Goal: Task Accomplishment & Management: Complete application form

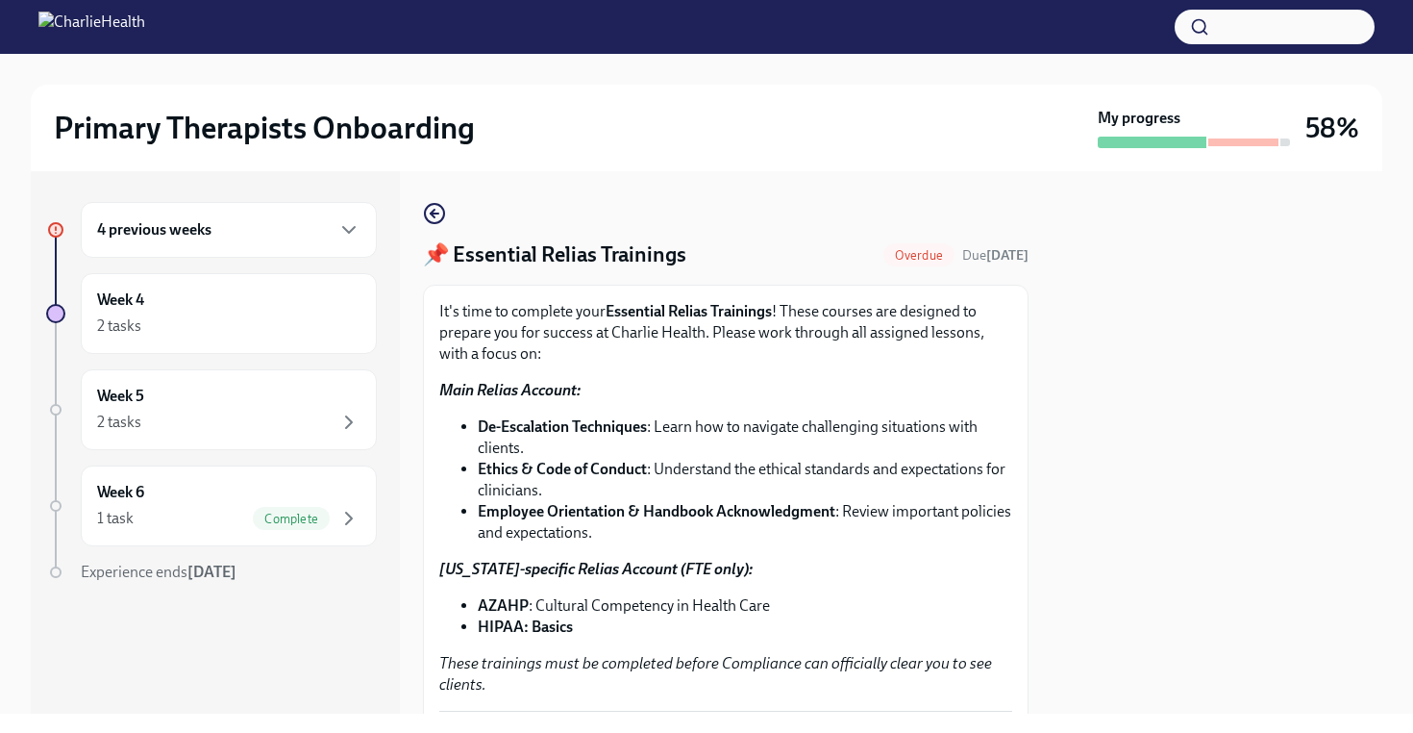
scroll to position [500, 0]
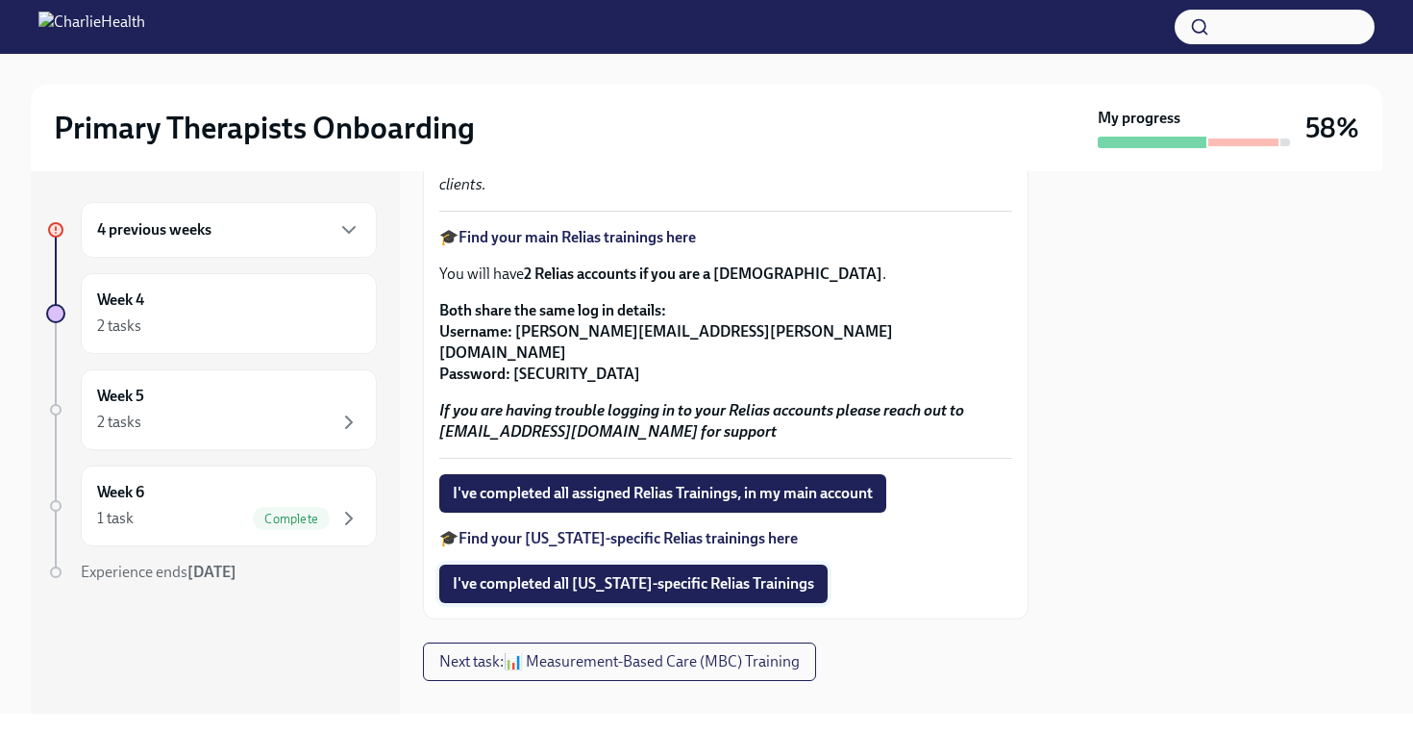
click at [657, 574] on span "I've completed all [US_STATE]-specific Relias Trainings" at bounding box center [633, 583] width 361 height 19
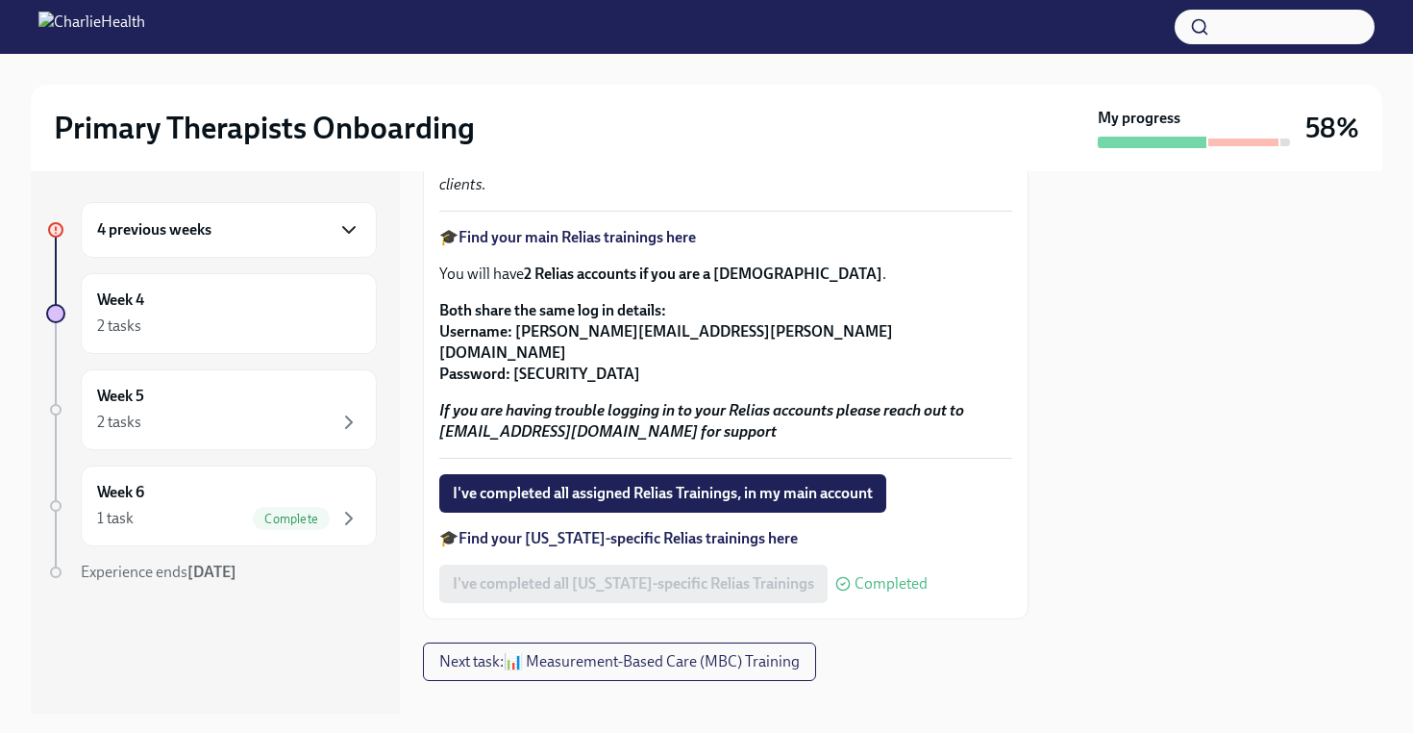
click at [351, 224] on icon "button" at bounding box center [348, 229] width 23 height 23
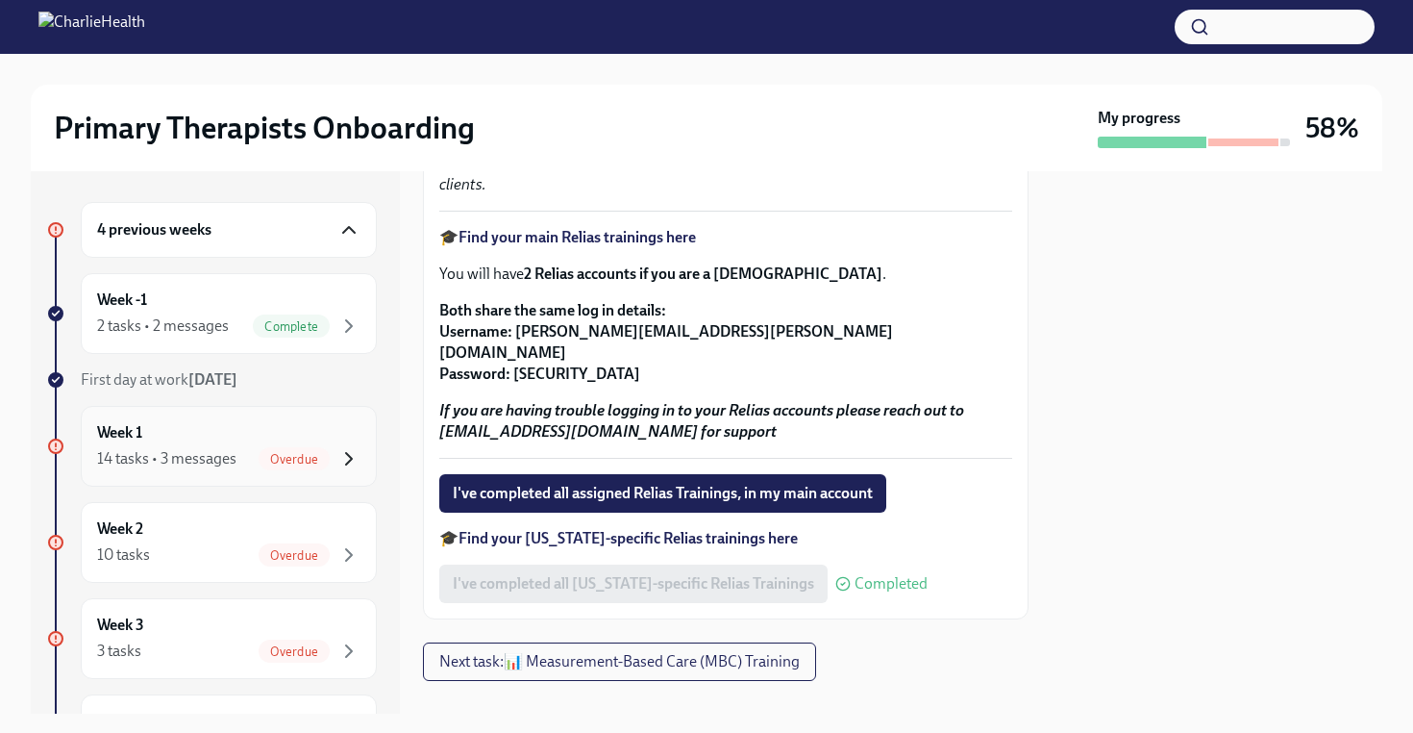
click at [356, 457] on icon "button" at bounding box center [348, 458] width 23 height 23
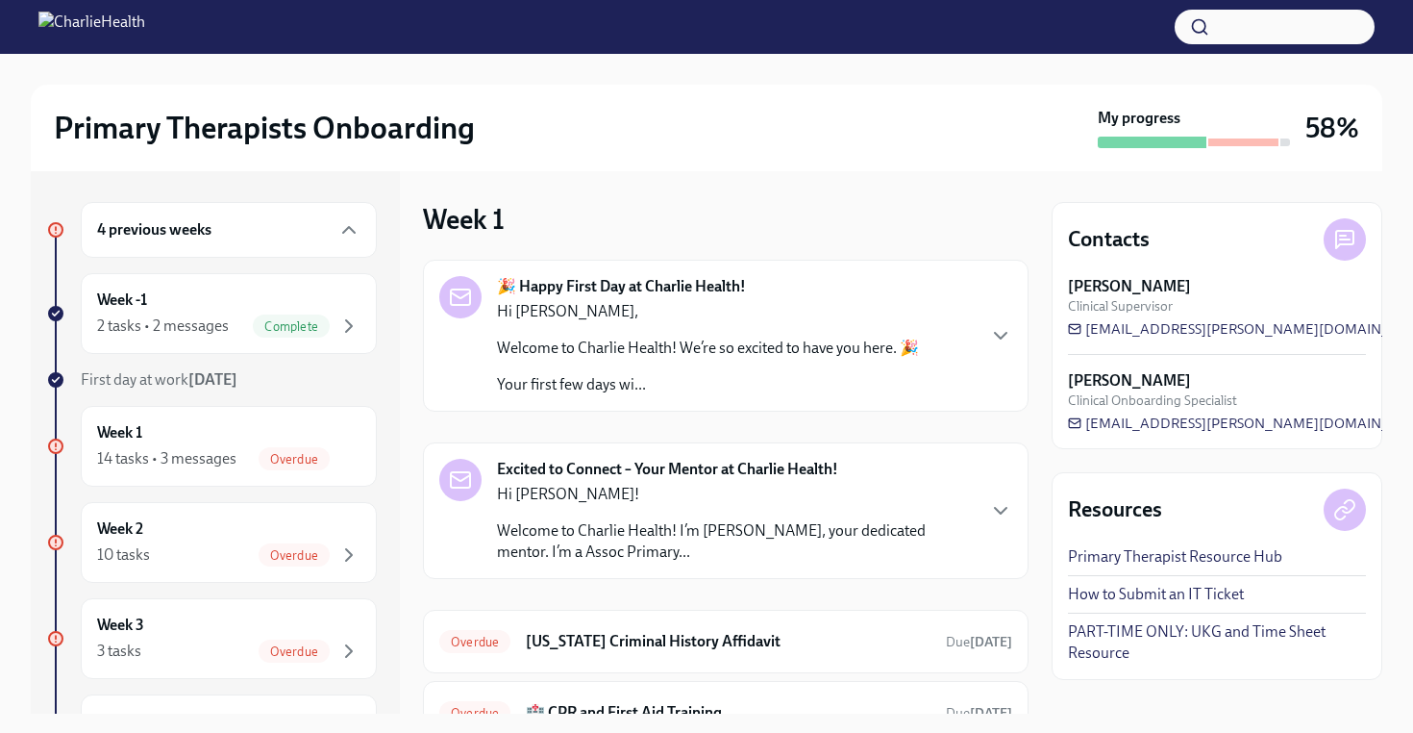
click at [1046, 641] on div "4 previous weeks Week -1 2 tasks • 2 messages Complete First day at work [DATE]…" at bounding box center [707, 442] width 1352 height 542
click at [1040, 650] on div "4 previous weeks Week -1 2 tasks • 2 messages Complete First day at work [DATE]…" at bounding box center [707, 442] width 1352 height 542
click at [942, 545] on p "Welcome to Charlie Health! I’m [PERSON_NAME], your dedicated mentor. I’m a Asso…" at bounding box center [735, 541] width 477 height 42
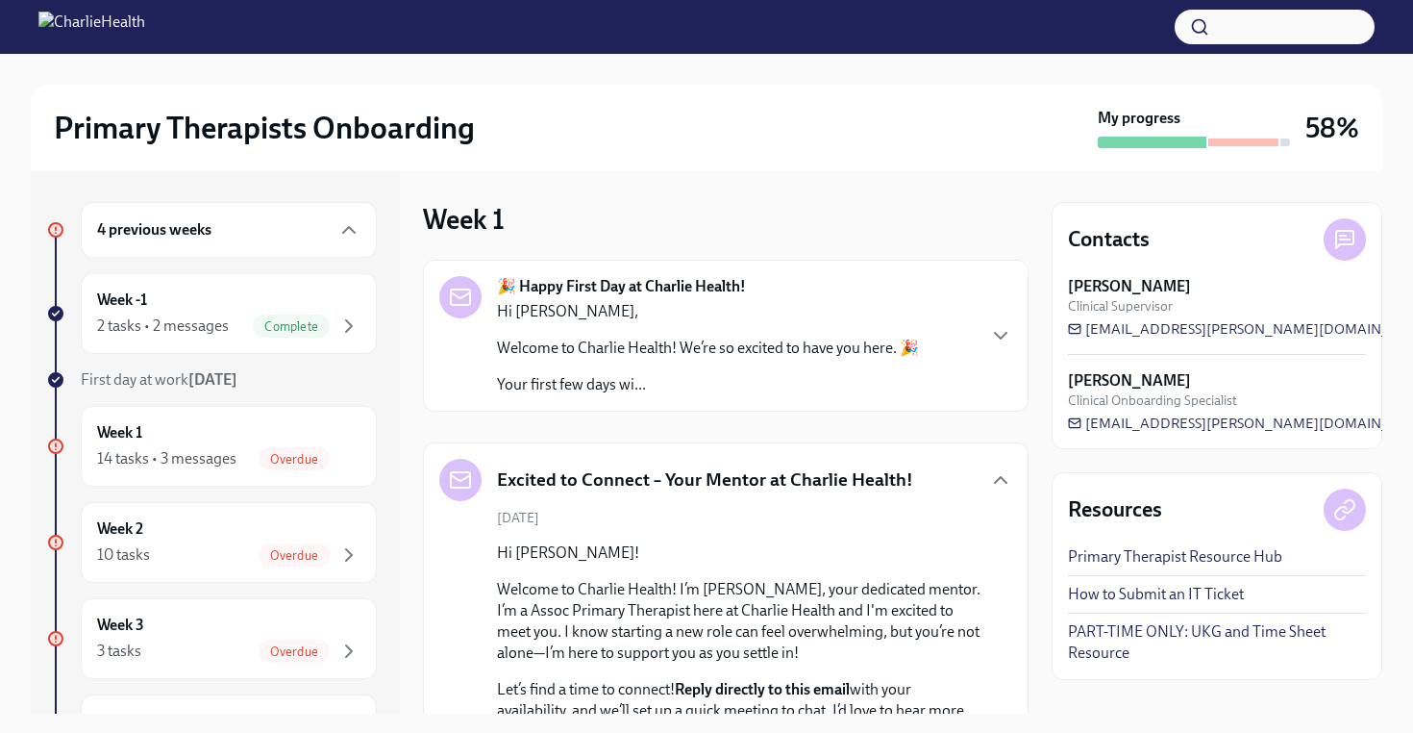
click at [1047, 566] on div "4 previous weeks Week -1 2 tasks • 2 messages Complete First day at work [DATE]…" at bounding box center [707, 442] width 1352 height 542
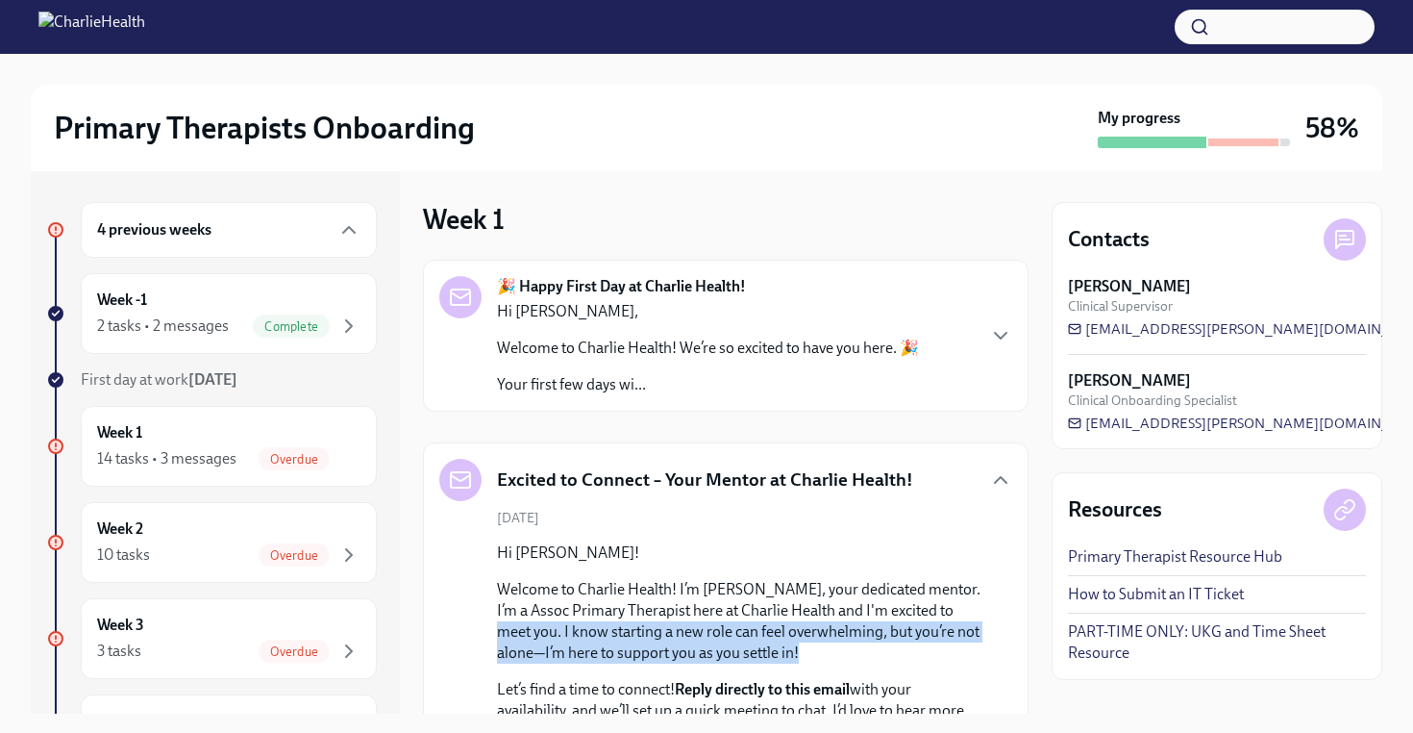
drag, startPoint x: 1000, startPoint y: 600, endPoint x: 1009, endPoint y: 649, distance: 50.0
click at [1010, 649] on div "[DATE] Hi [PERSON_NAME]! Welcome to Charlie Health! I’m [PERSON_NAME], your ded…" at bounding box center [725, 704] width 573 height 391
click at [1009, 649] on div "[DATE] Hi [PERSON_NAME]! Welcome to Charlie Health! I’m [PERSON_NAME], your ded…" at bounding box center [725, 704] width 573 height 391
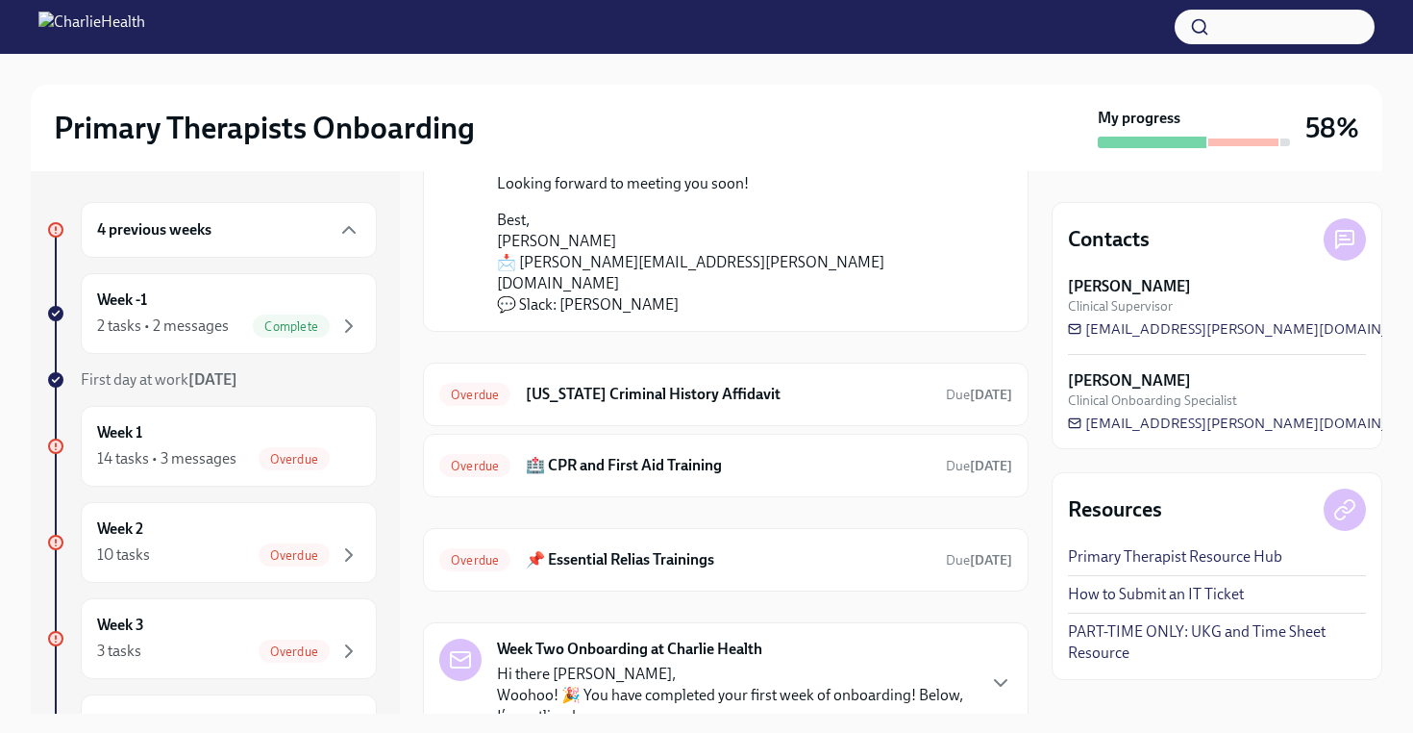
scroll to position [615, 0]
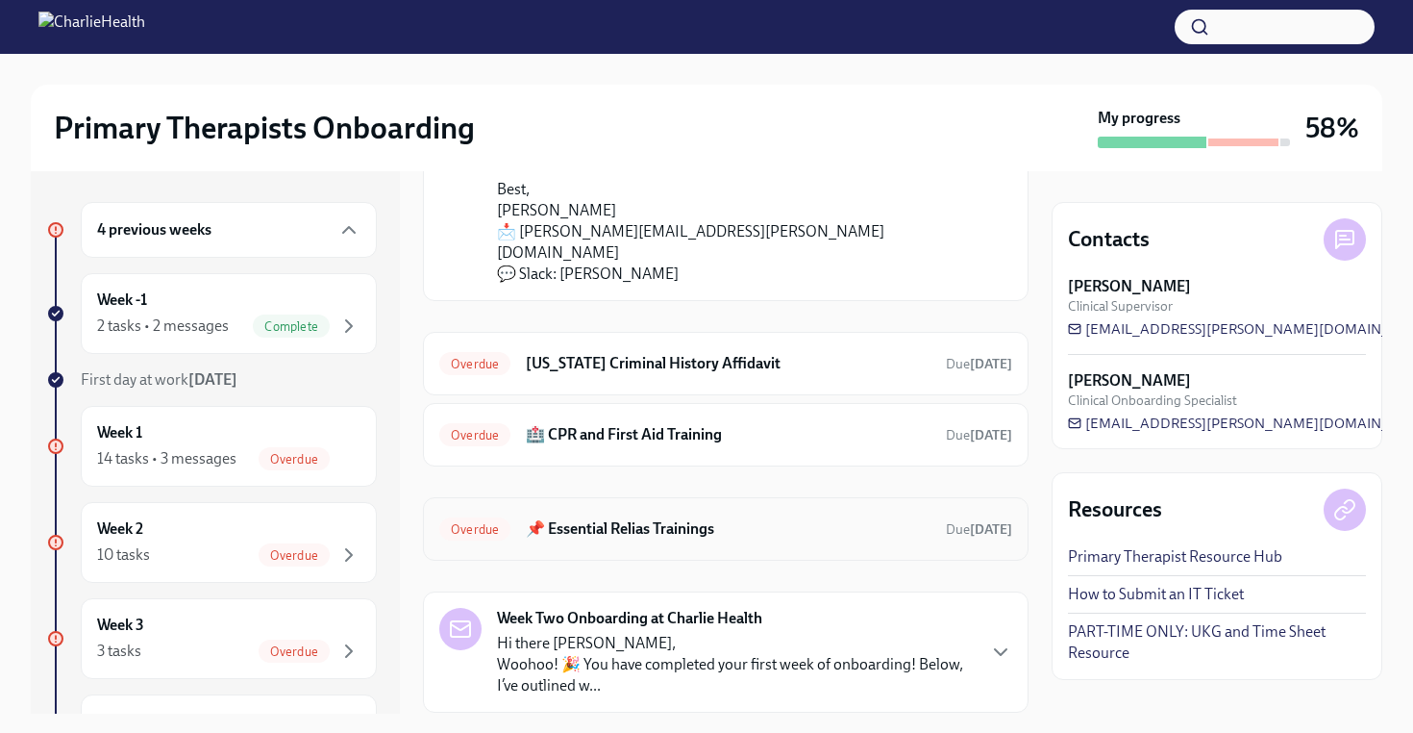
click at [485, 522] on span "Overdue" at bounding box center [474, 529] width 71 height 14
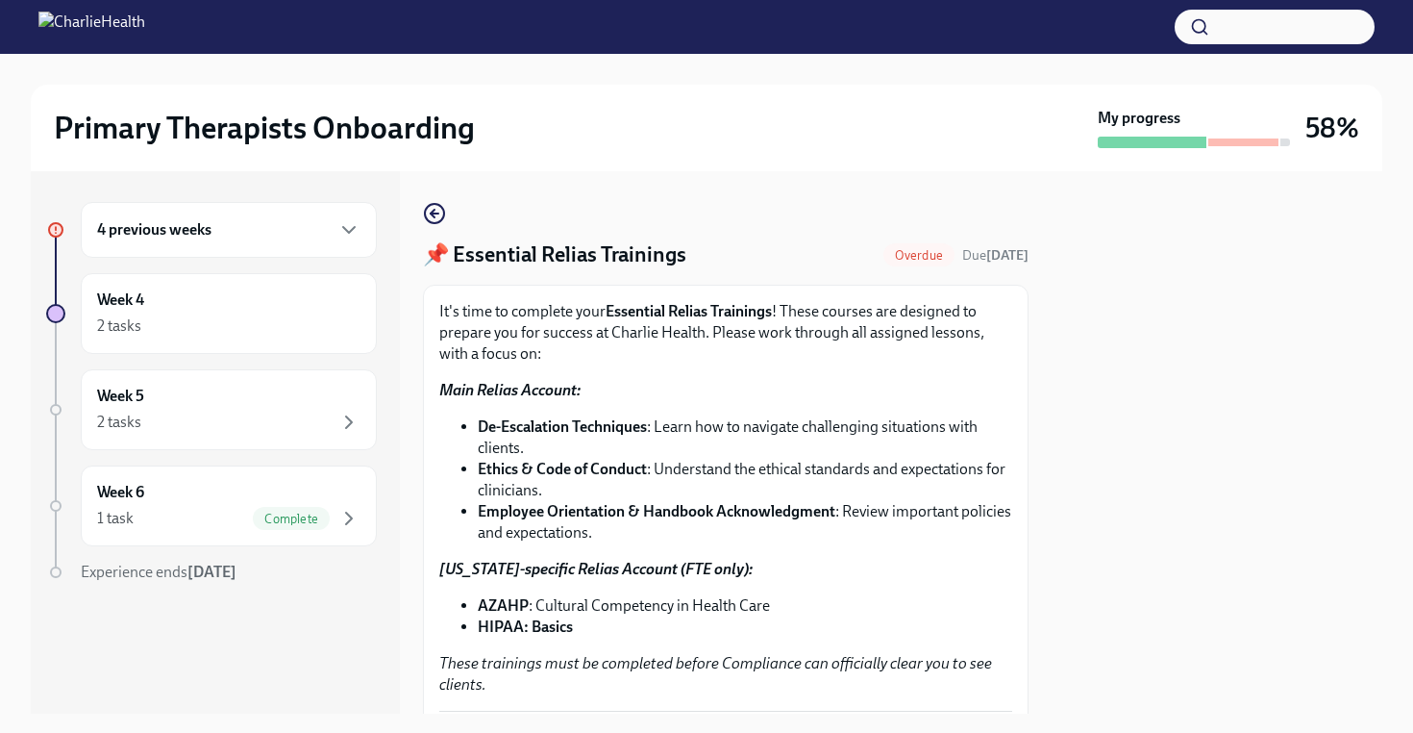
click at [486, 392] on strong "Main Relias Account:" at bounding box center [509, 390] width 141 height 18
click at [536, 470] on strong "Ethics & Code of Conduct" at bounding box center [562, 469] width 169 height 18
click at [535, 467] on strong "Ethics & Code of Conduct" at bounding box center [562, 469] width 169 height 18
click at [972, 580] on div "It's time to complete your Essential Relias Trainings ! These courses are desig…" at bounding box center [725, 498] width 573 height 394
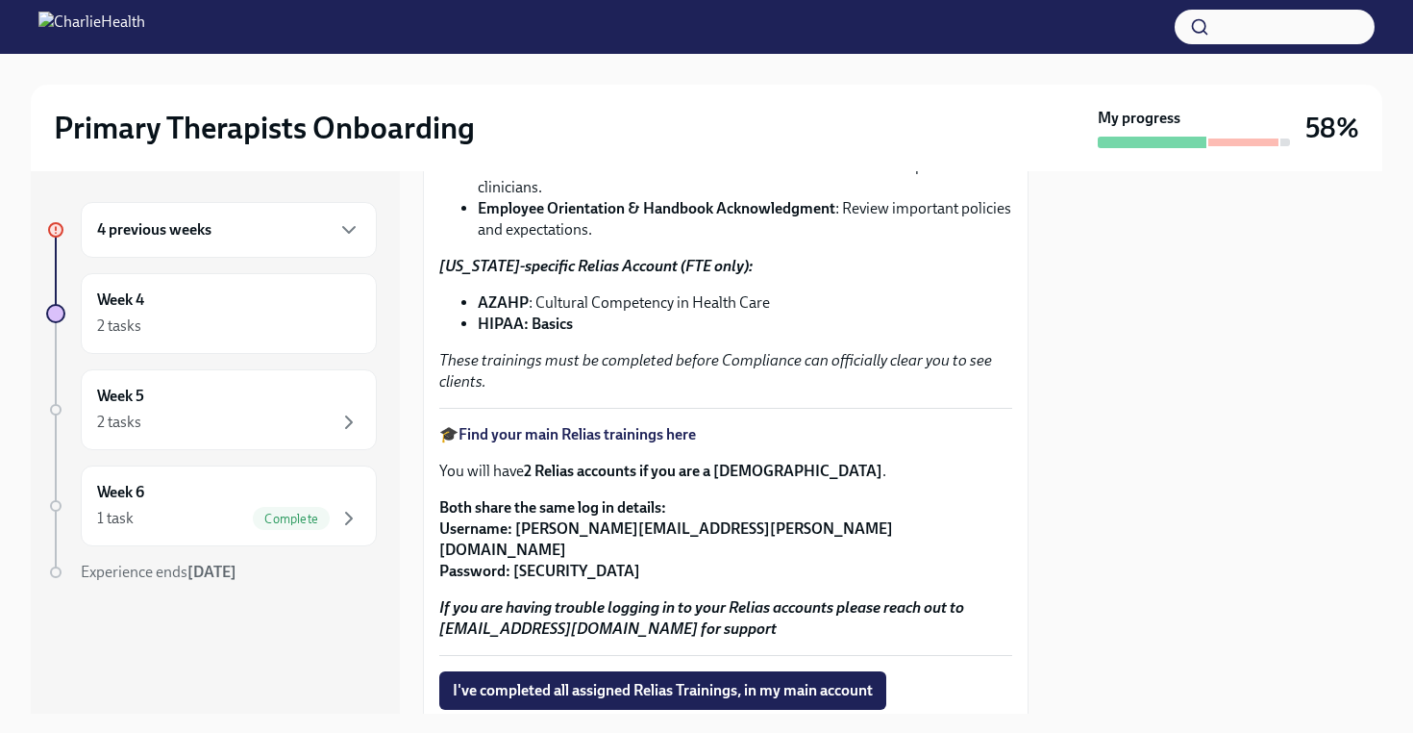
scroll to position [308, 0]
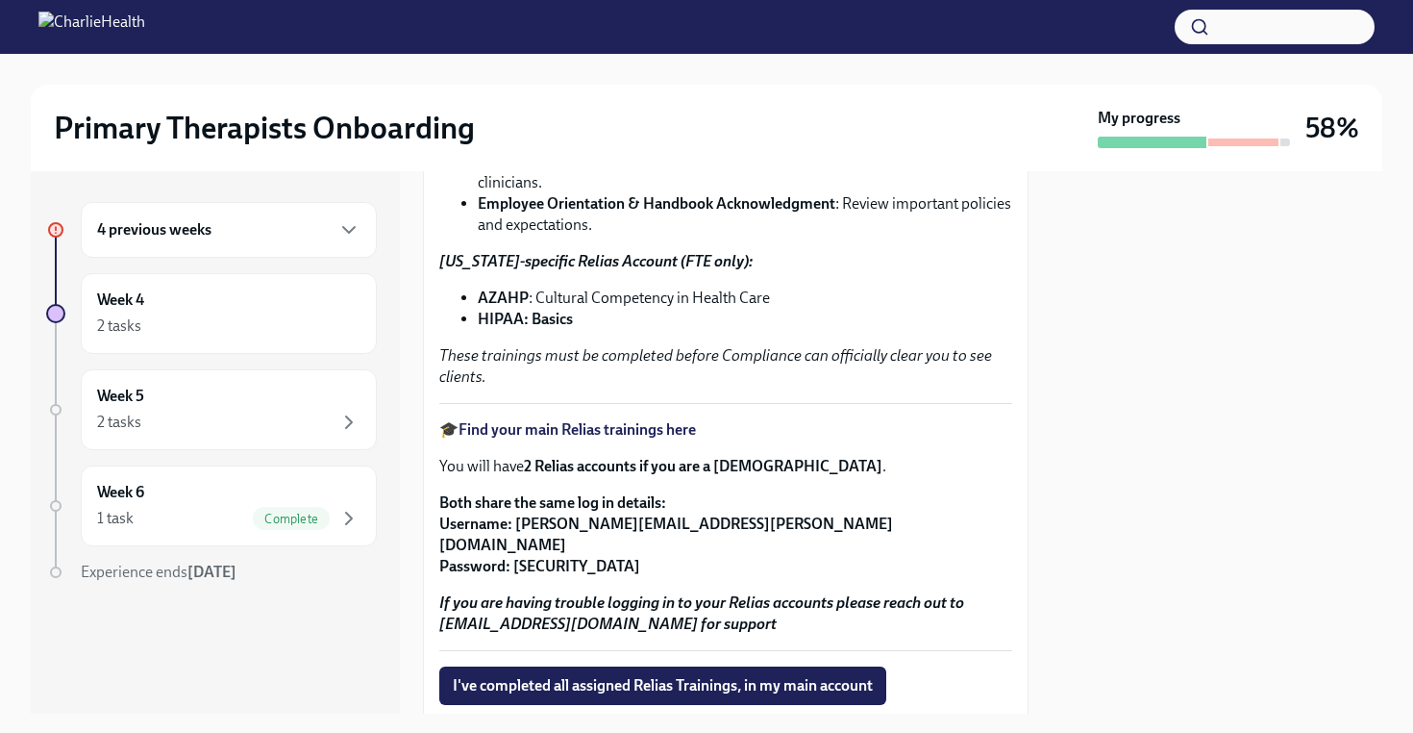
click at [1014, 621] on div "It's time to complete your Essential Relias Trainings ! These courses are desig…" at bounding box center [726, 394] width 606 height 834
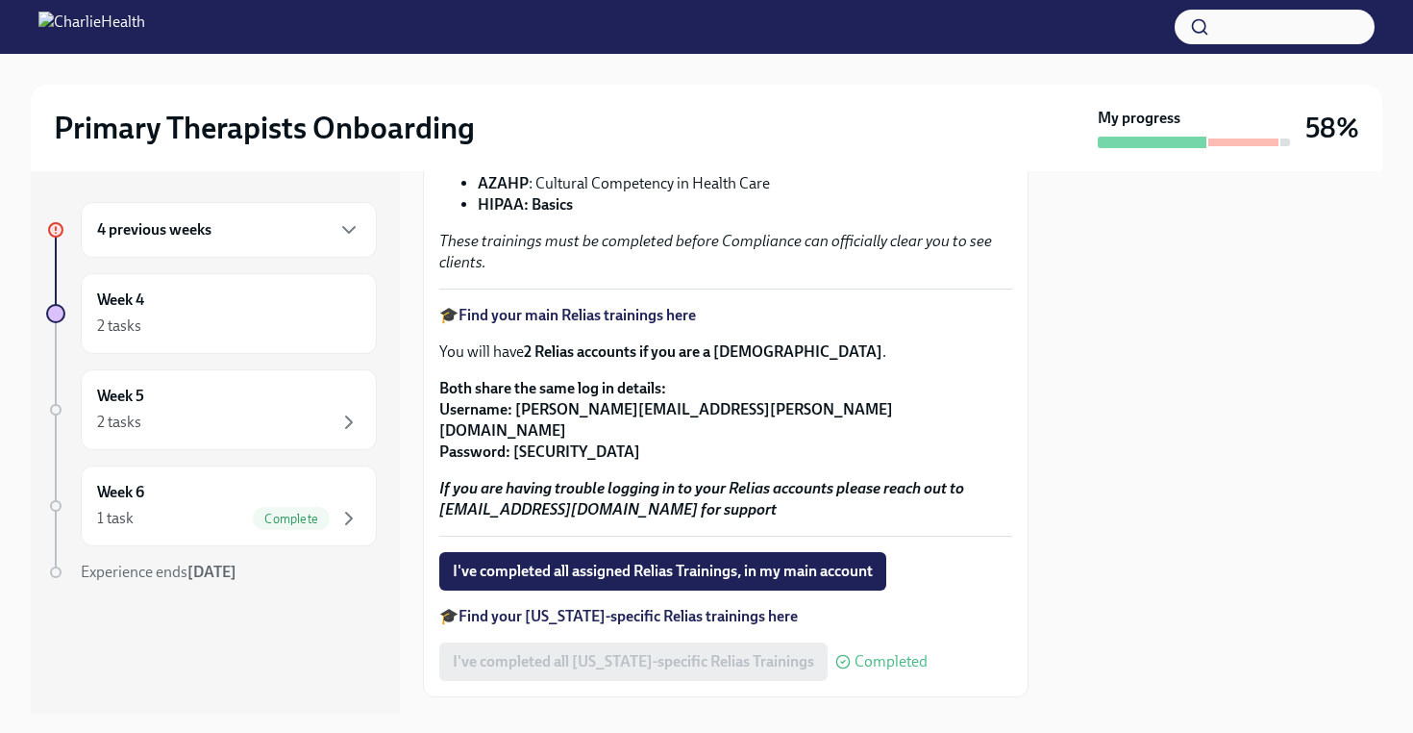
scroll to position [423, 0]
click at [580, 313] on strong "Find your main Relias trainings here" at bounding box center [577, 314] width 237 height 18
